Goal: Check status

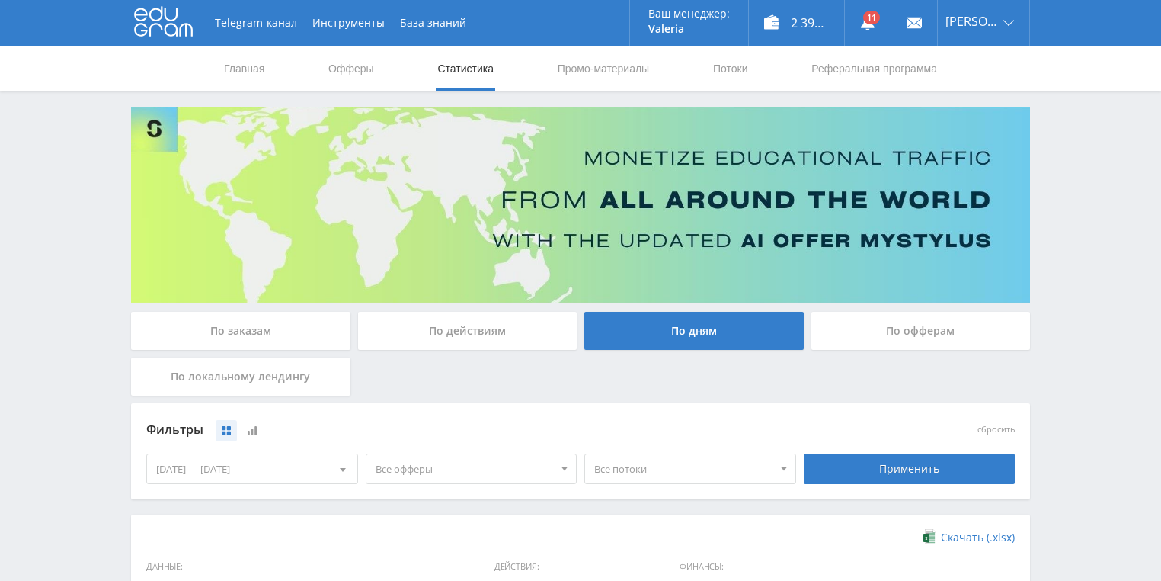
scroll to position [366, 0]
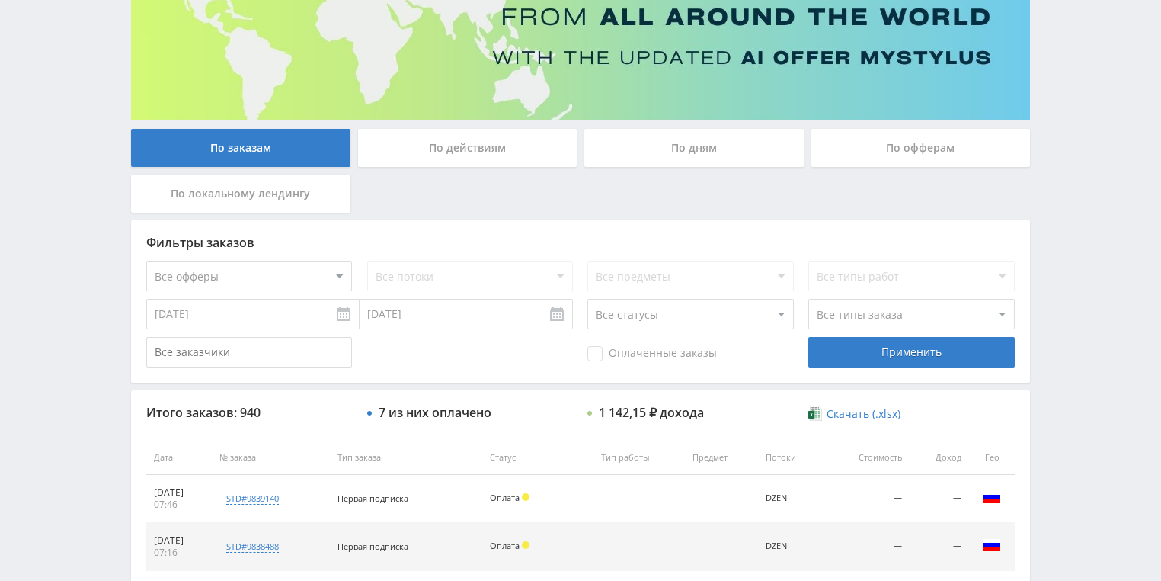
scroll to position [305, 0]
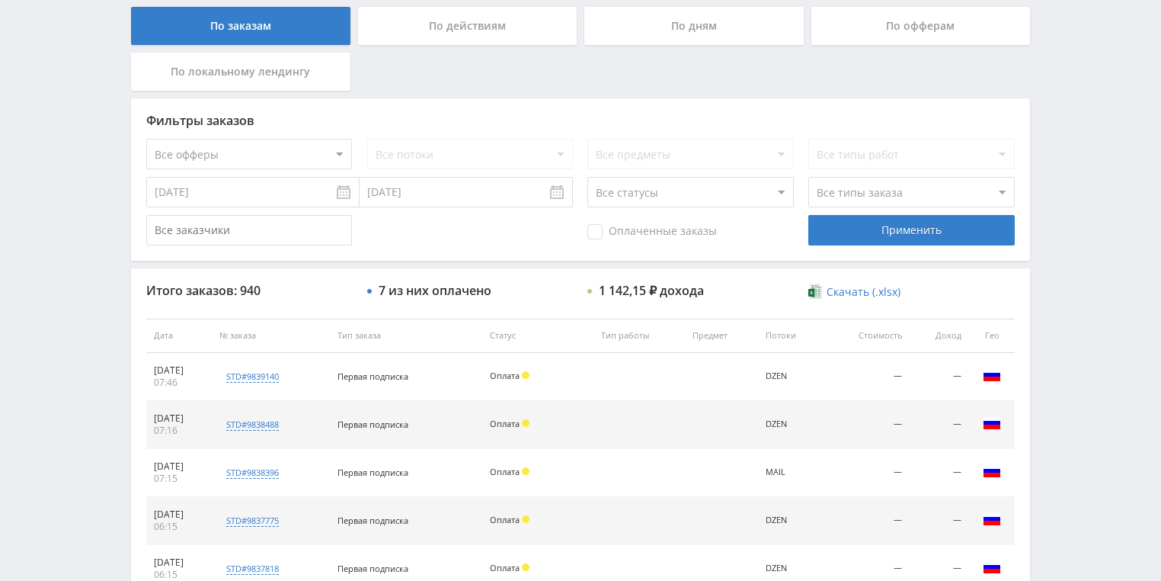
click at [468, 34] on div "По действиям" at bounding box center [467, 26] width 219 height 38
click at [0, 0] on input "По действиям" at bounding box center [0, 0] width 0 height 0
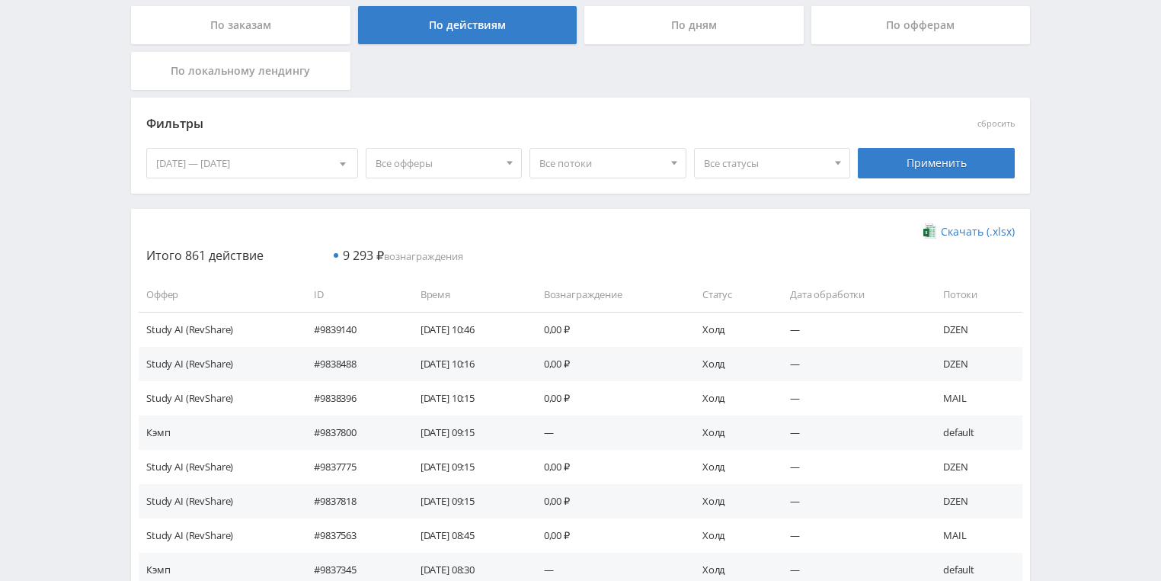
scroll to position [183, 0]
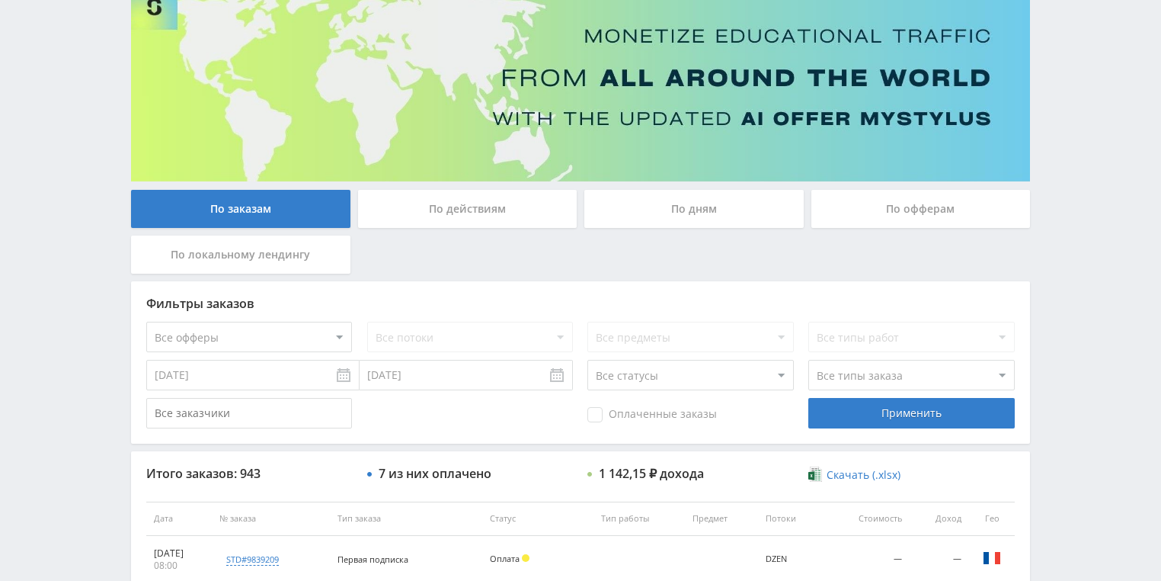
scroll to position [122, 0]
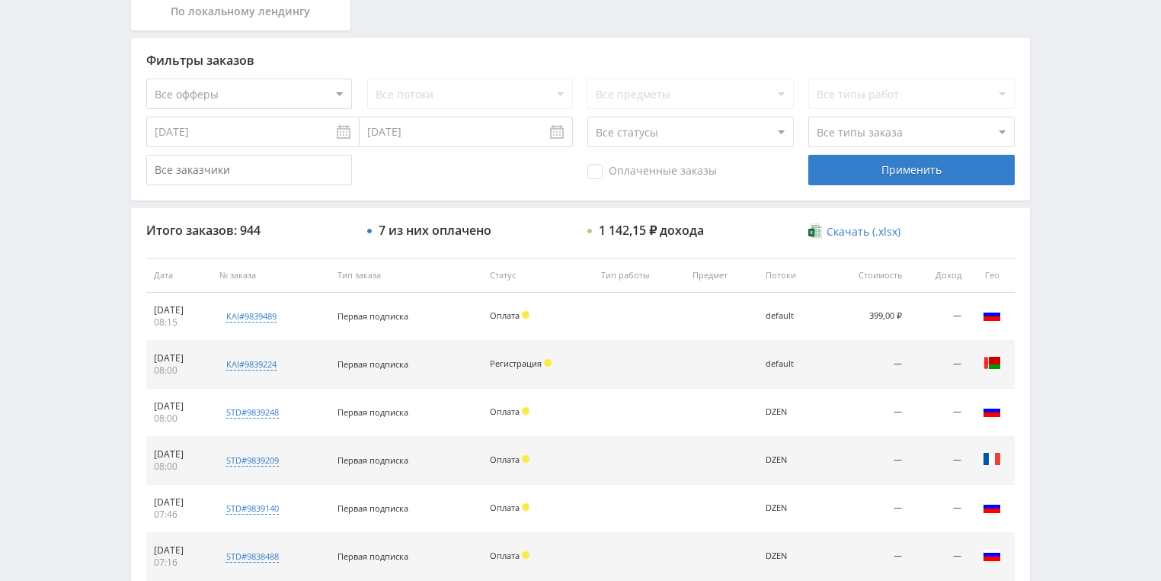
scroll to position [366, 0]
click at [949, 41] on div "Фильтры заказов Все офферы MyStylus MyStylus - Revshare Кэмп Studybay Автор24 S…" at bounding box center [580, 118] width 899 height 162
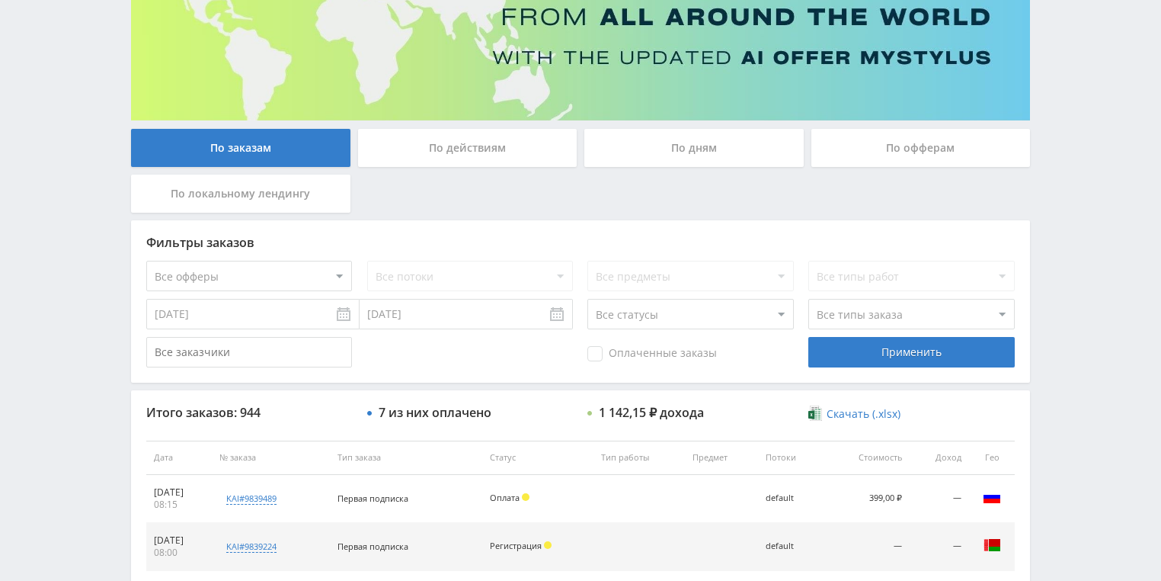
click at [450, 152] on div "По действиям" at bounding box center [467, 148] width 219 height 38
click at [0, 0] on input "По действиям" at bounding box center [0, 0] width 0 height 0
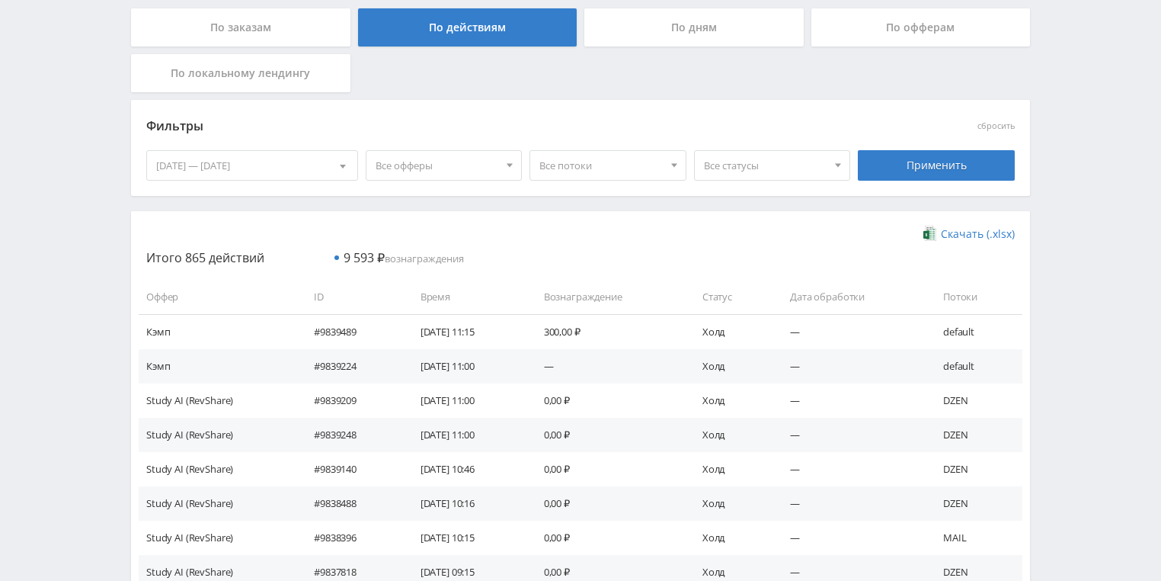
scroll to position [305, 0]
click at [667, 27] on div "По дням" at bounding box center [694, 26] width 219 height 38
click at [0, 0] on input "По дням" at bounding box center [0, 0] width 0 height 0
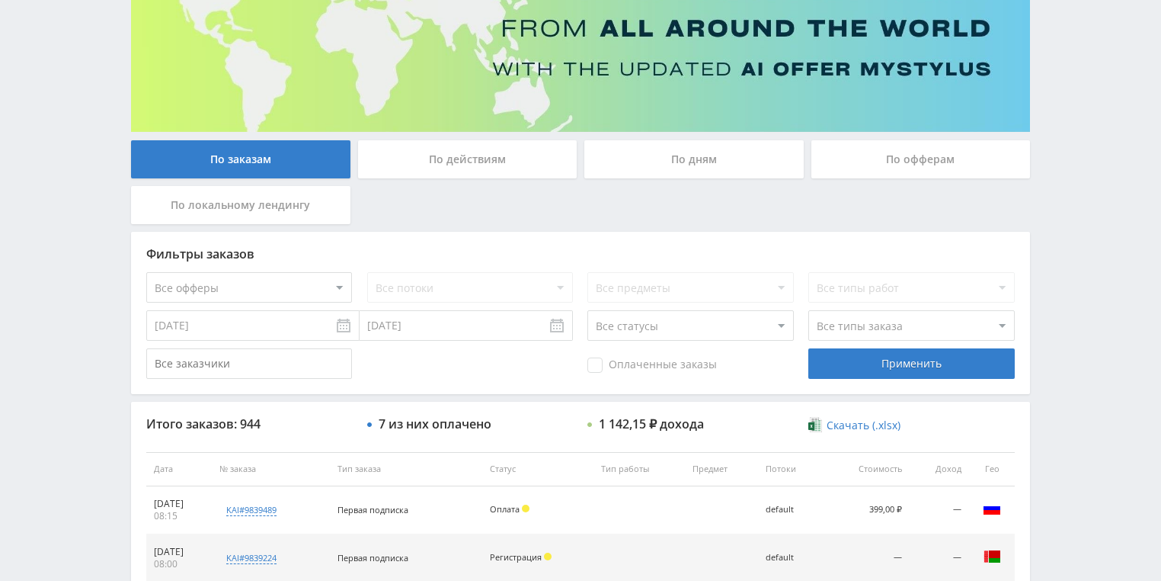
scroll to position [122, 0]
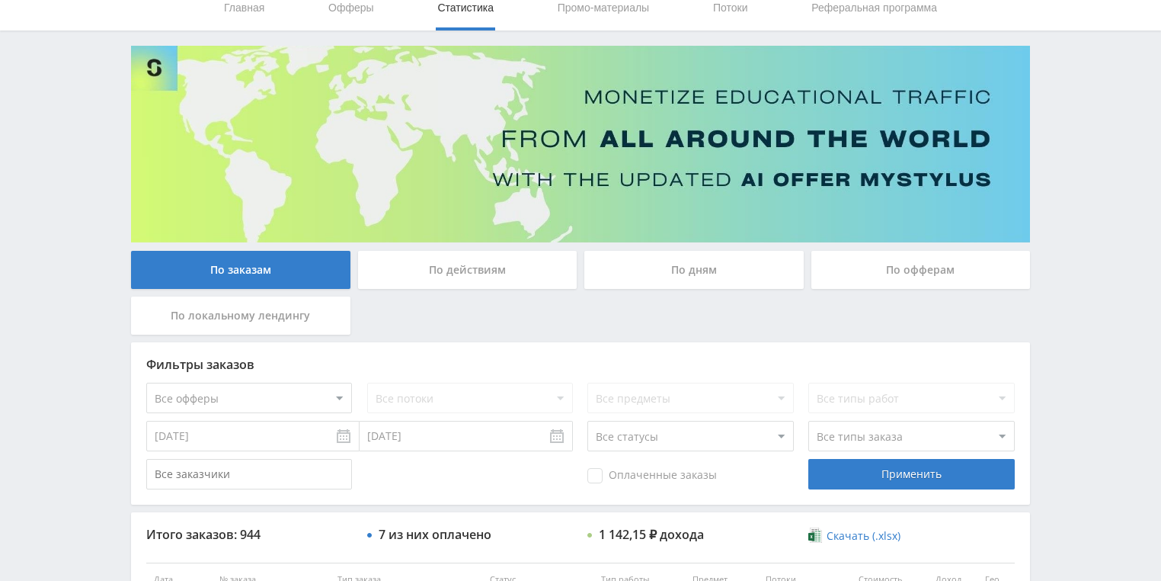
click at [482, 284] on div "По действиям" at bounding box center [467, 270] width 219 height 38
click at [0, 0] on input "По действиям" at bounding box center [0, 0] width 0 height 0
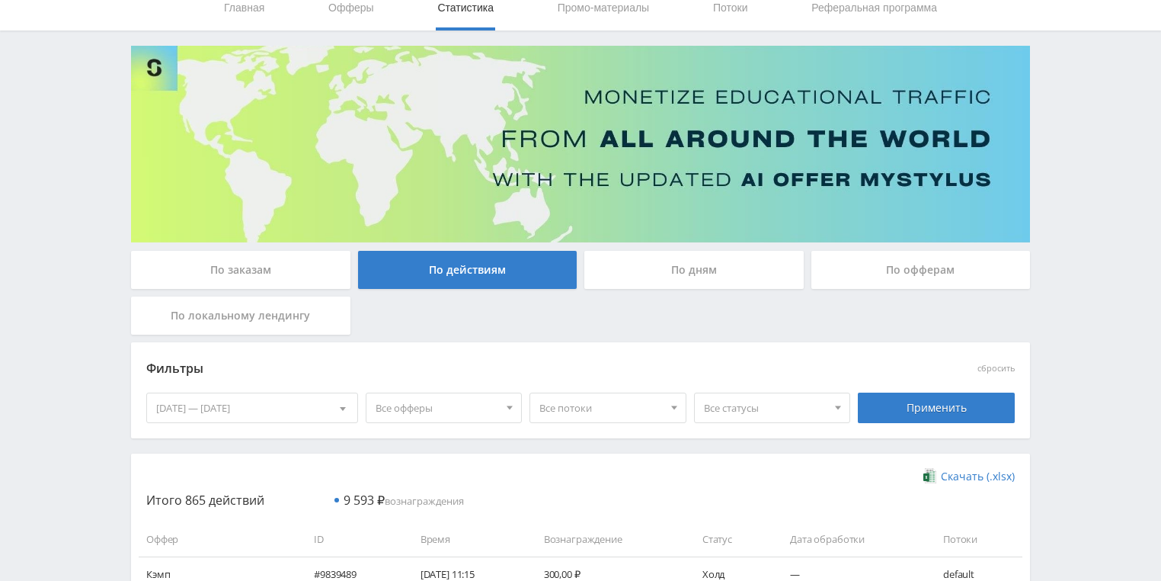
click at [641, 268] on div "По дням" at bounding box center [694, 270] width 219 height 38
click at [0, 0] on input "По дням" at bounding box center [0, 0] width 0 height 0
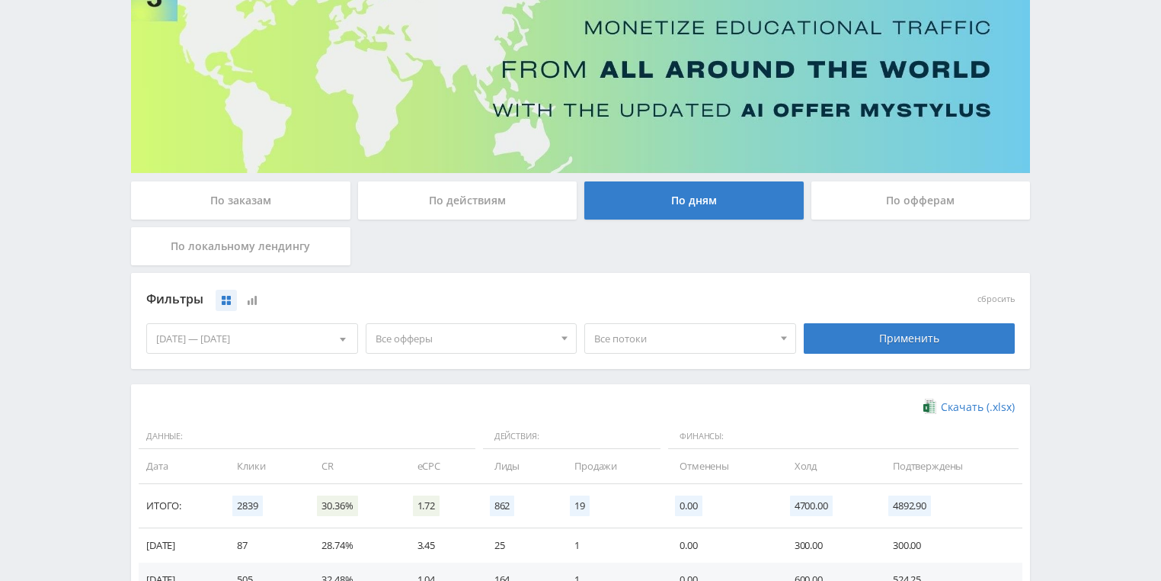
scroll to position [122, 0]
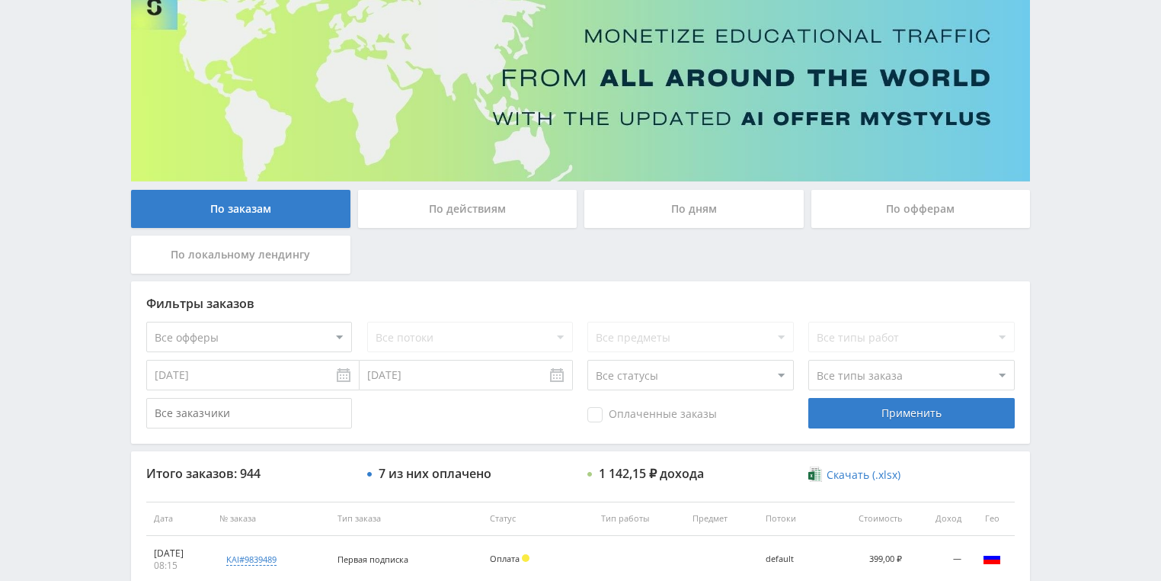
click at [450, 215] on div "По действиям" at bounding box center [467, 209] width 219 height 38
click at [0, 0] on input "По действиям" at bounding box center [0, 0] width 0 height 0
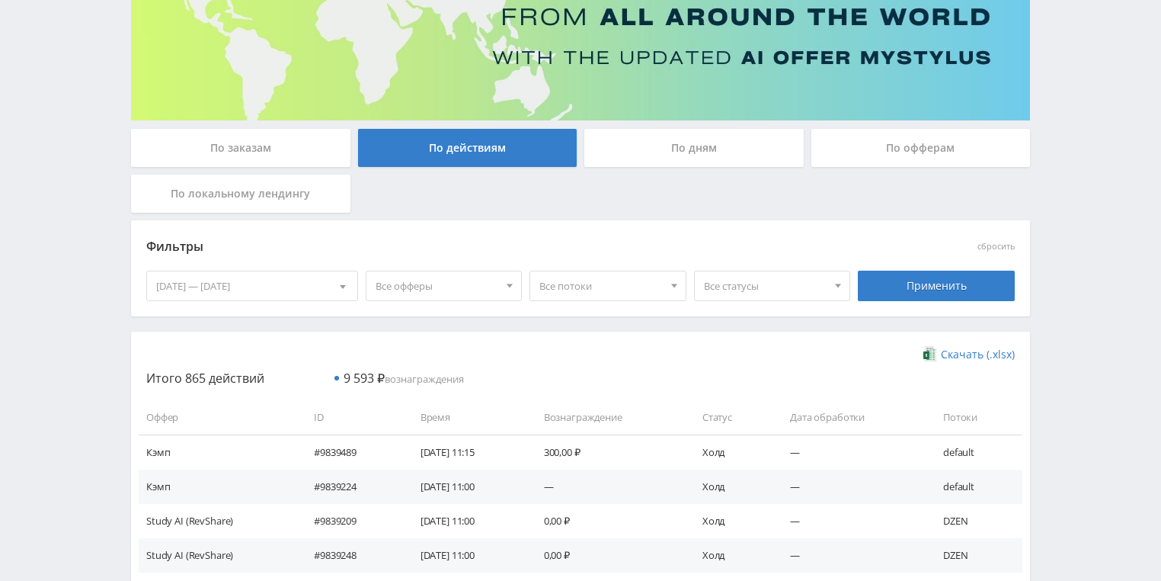
click at [645, 159] on div "По дням" at bounding box center [694, 148] width 219 height 38
click at [0, 0] on input "По дням" at bounding box center [0, 0] width 0 height 0
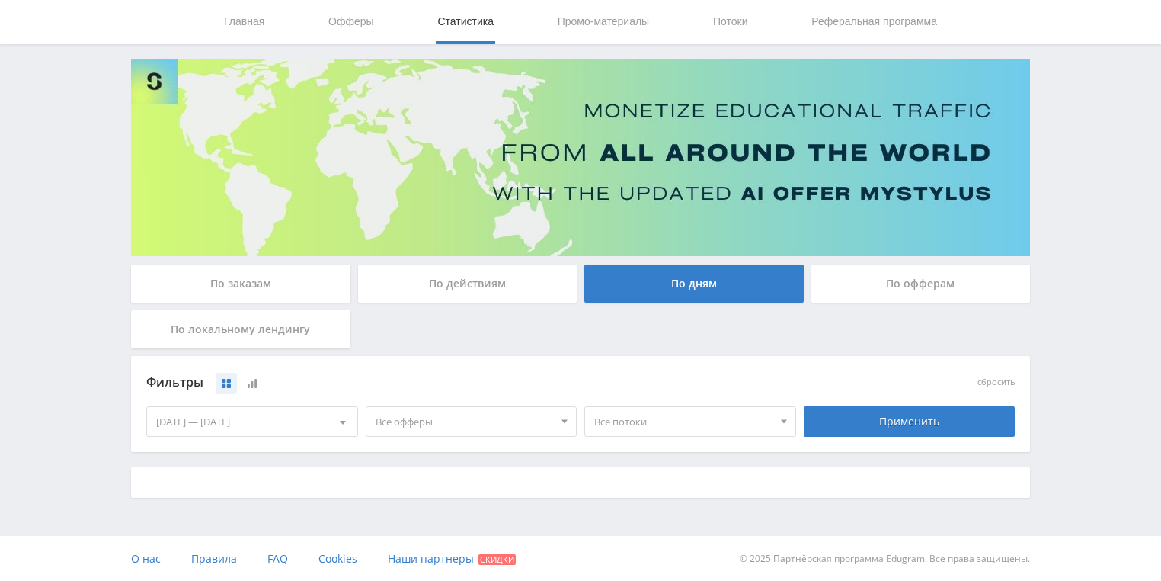
scroll to position [183, 0]
